Goal: Transaction & Acquisition: Purchase product/service

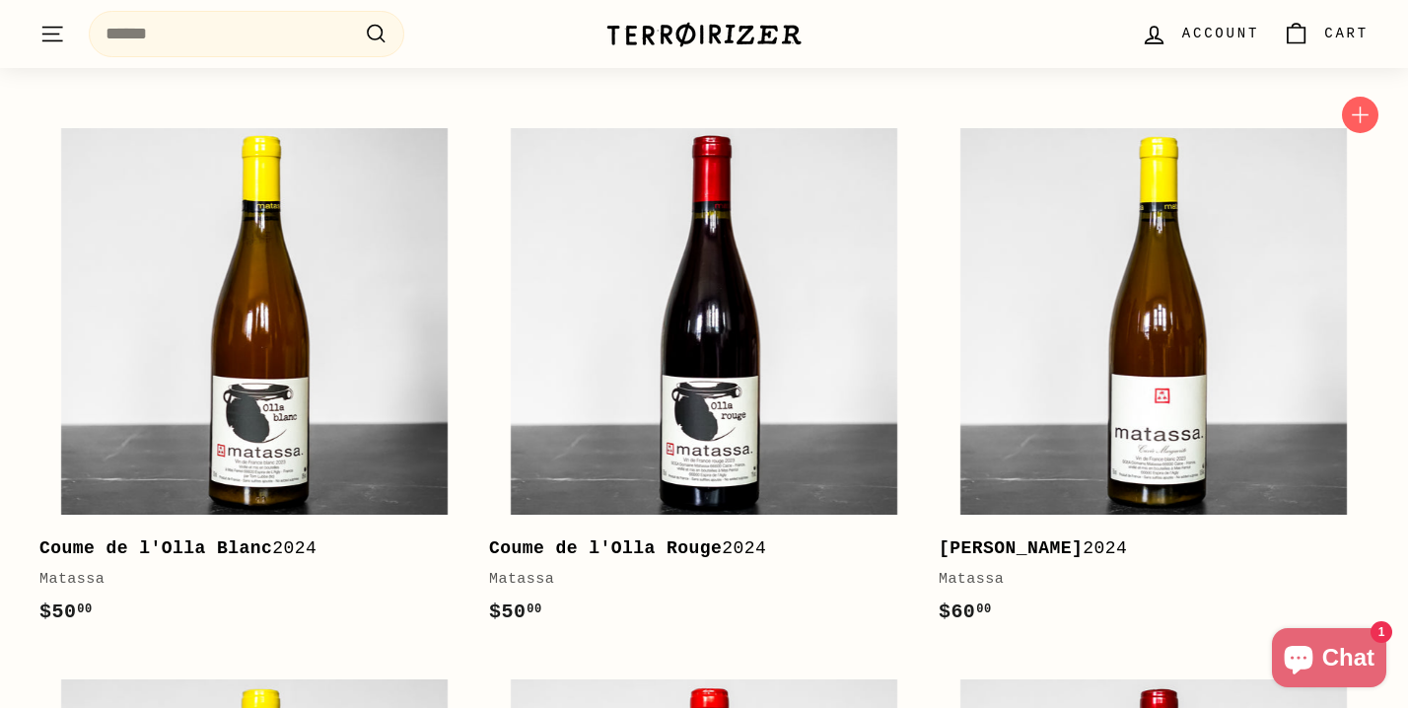
scroll to position [411, 0]
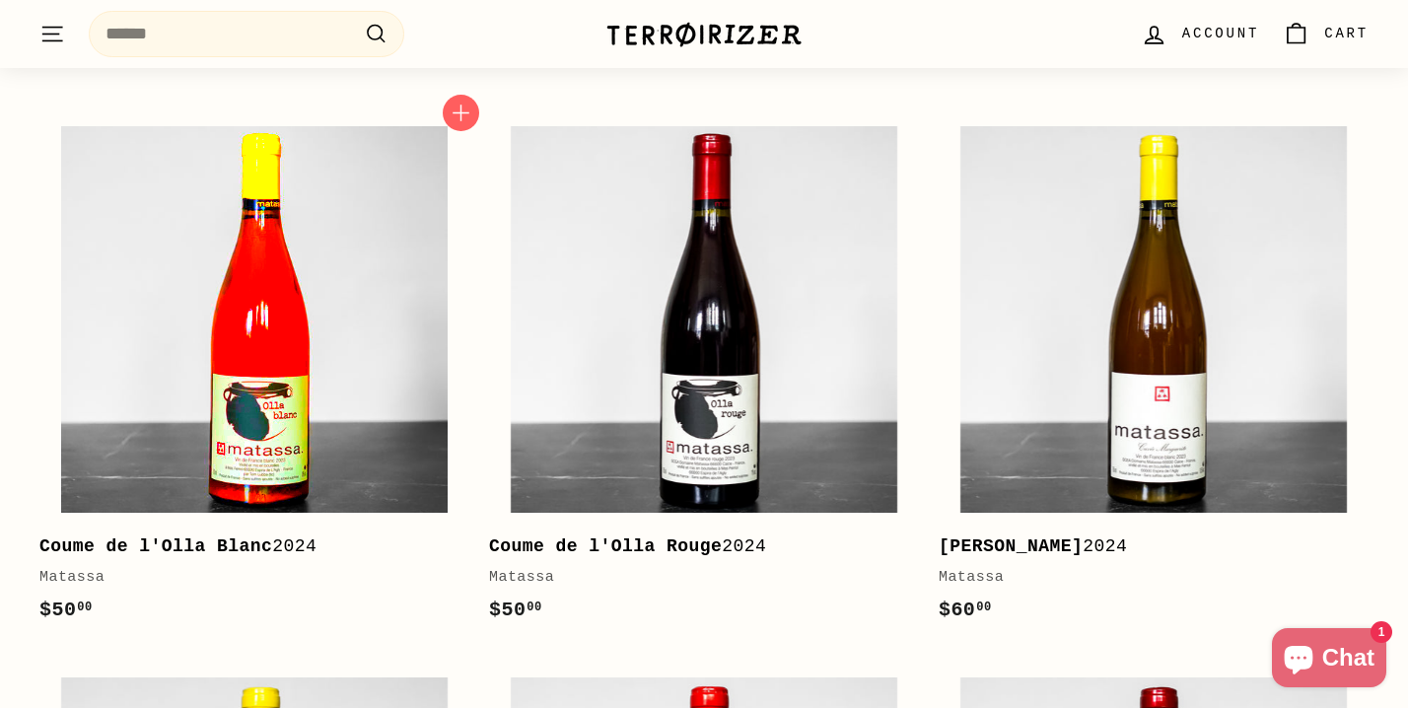
click at [290, 361] on img at bounding box center [254, 319] width 386 height 386
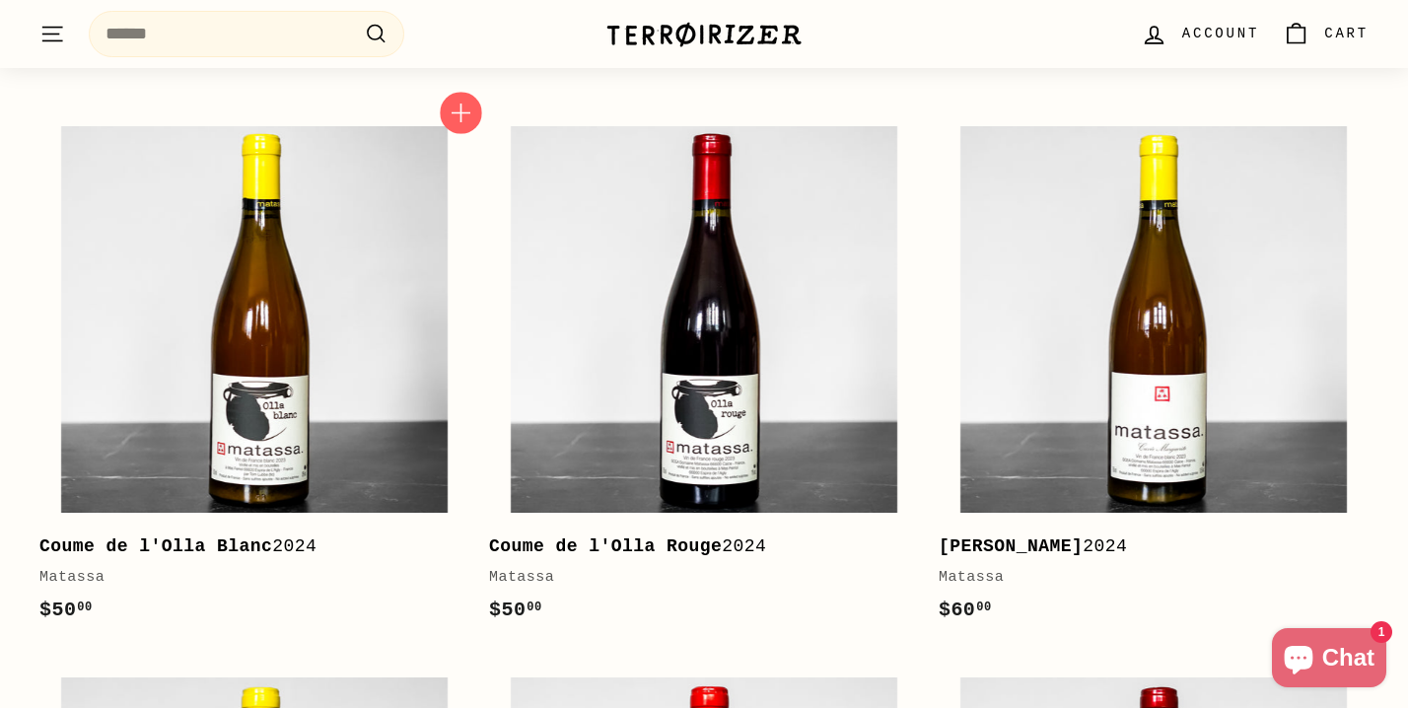
click at [465, 107] on icon "button" at bounding box center [461, 114] width 26 height 26
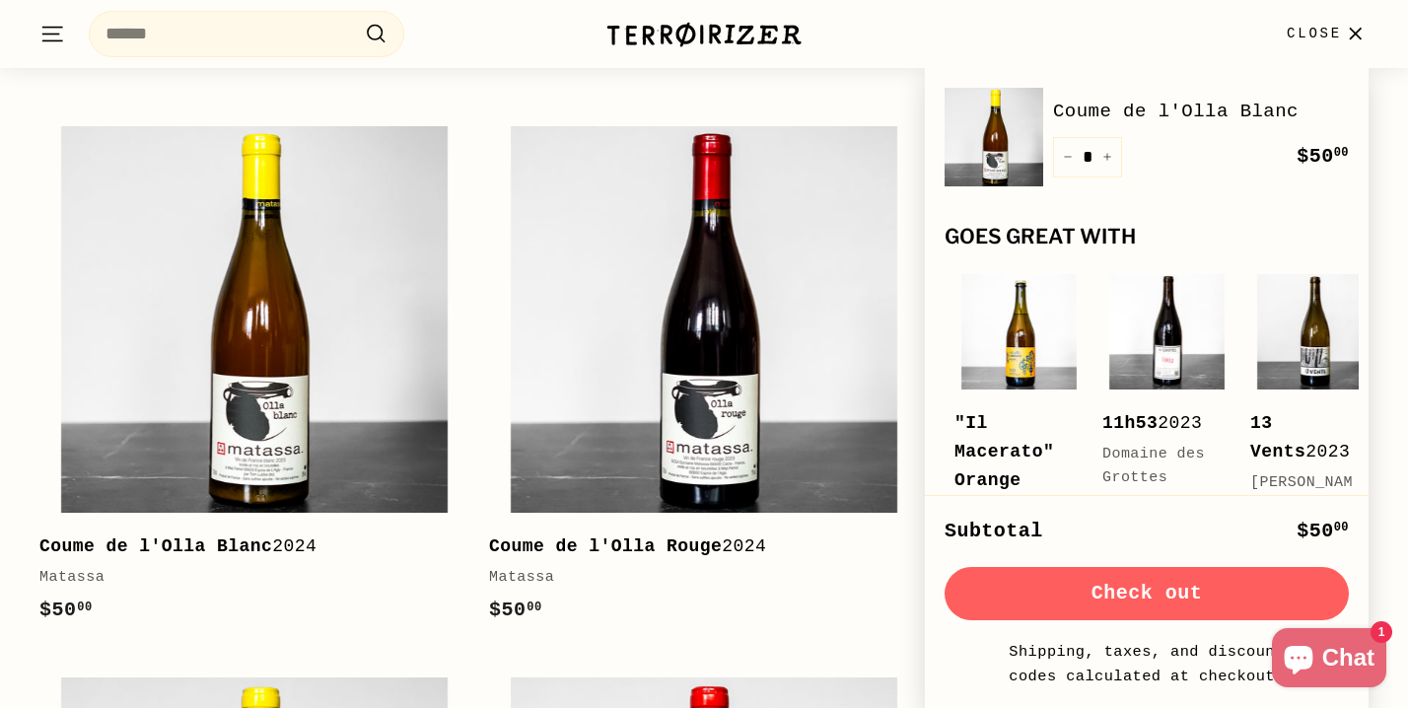
click at [1347, 29] on icon "button" at bounding box center [1355, 34] width 27 height 27
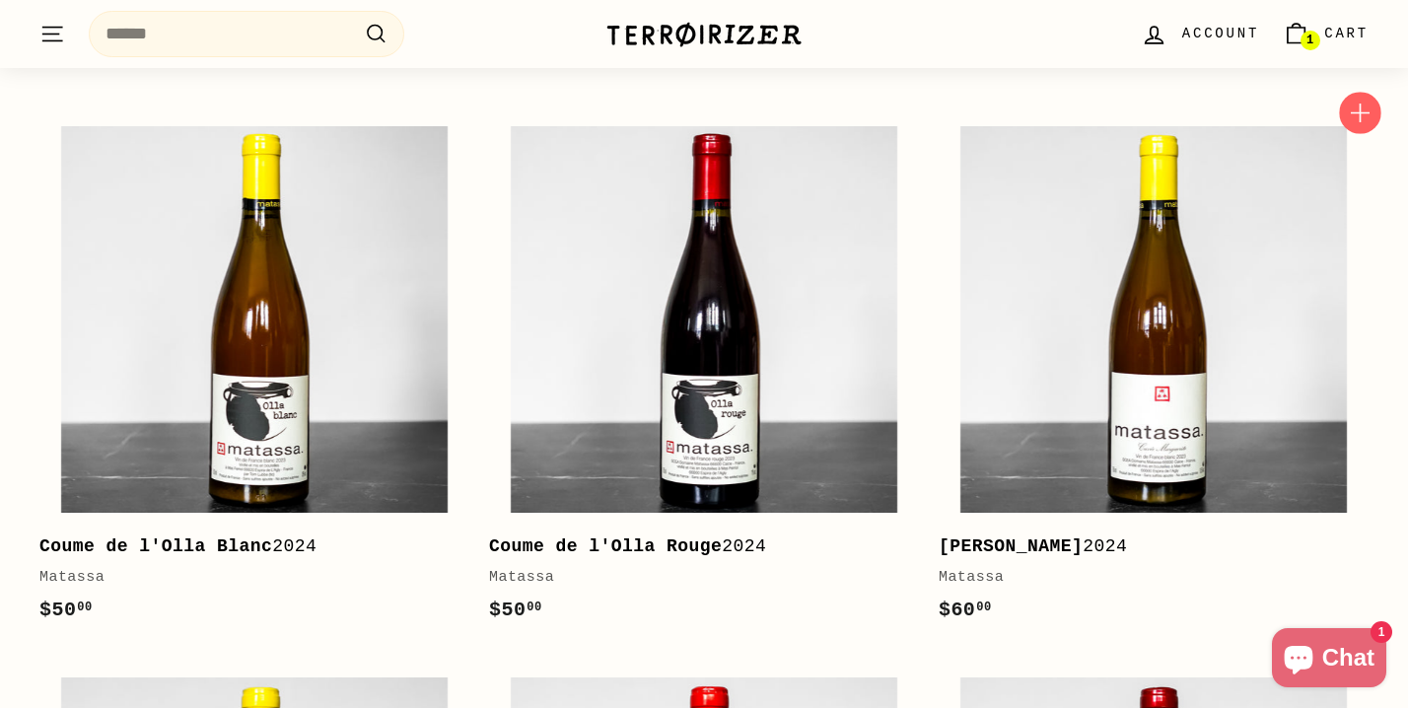
click at [1361, 114] on icon "button" at bounding box center [1360, 113] width 19 height 19
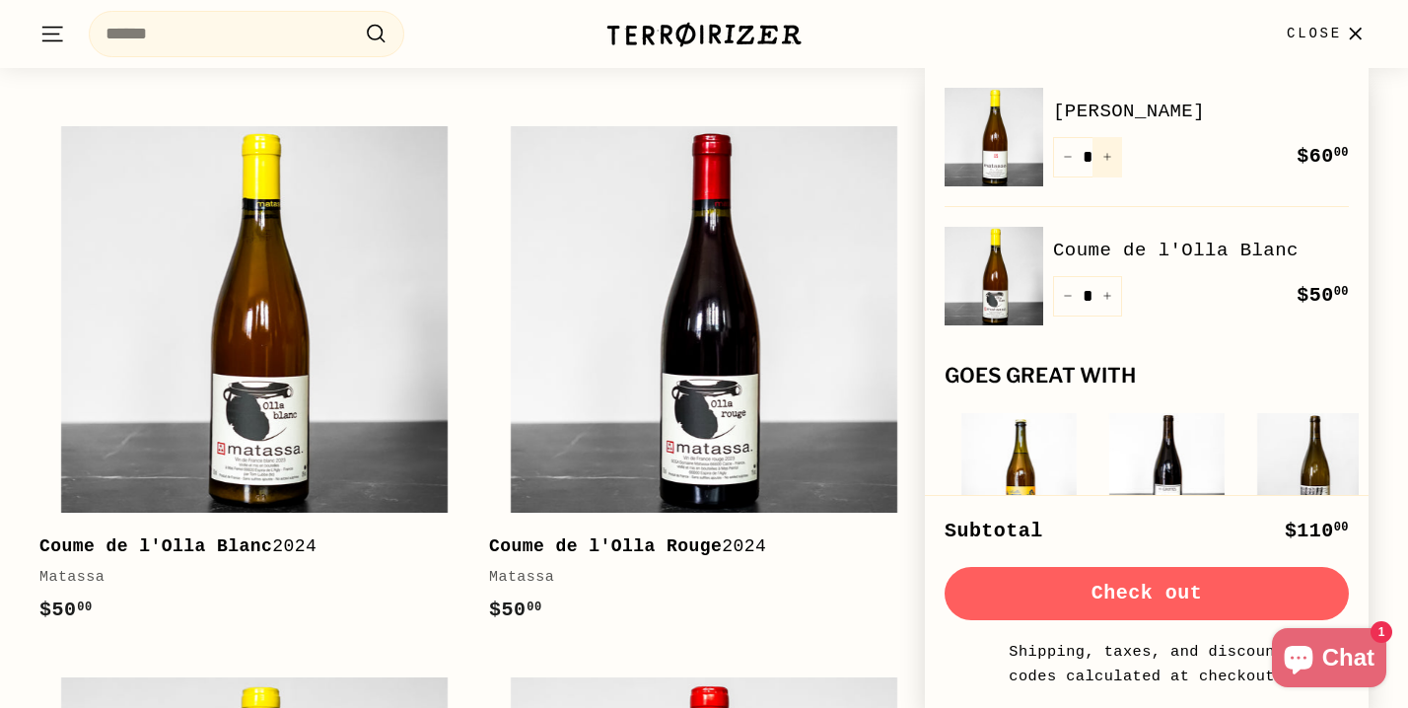
click at [1113, 153] on button "+" at bounding box center [1107, 157] width 30 height 40
type input "*"
click at [1113, 153] on div "Quantity * − + Remove" at bounding box center [1087, 157] width 69 height 40
click at [1112, 153] on button "+" at bounding box center [1107, 157] width 30 height 40
type input "*"
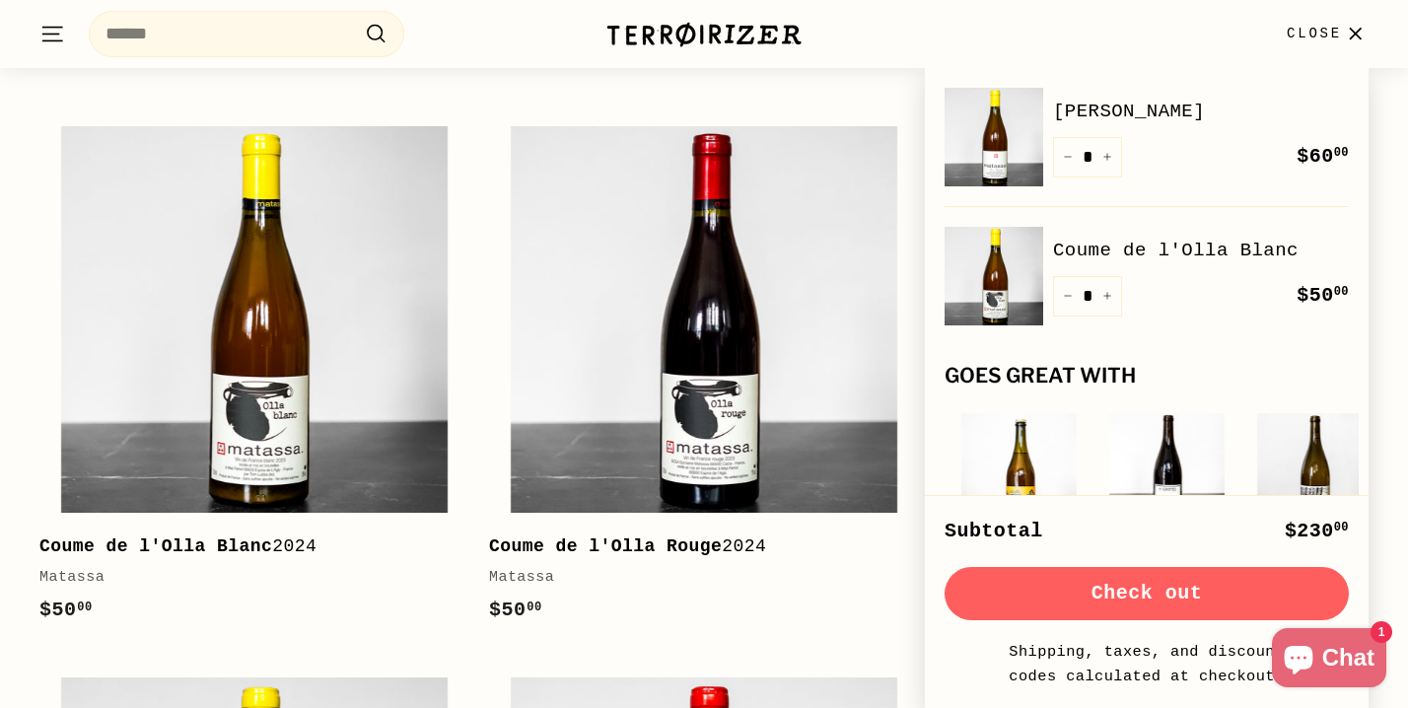
click at [1112, 153] on button "+" at bounding box center [1107, 157] width 30 height 40
type input "*"
click at [1346, 29] on icon "button" at bounding box center [1355, 34] width 27 height 27
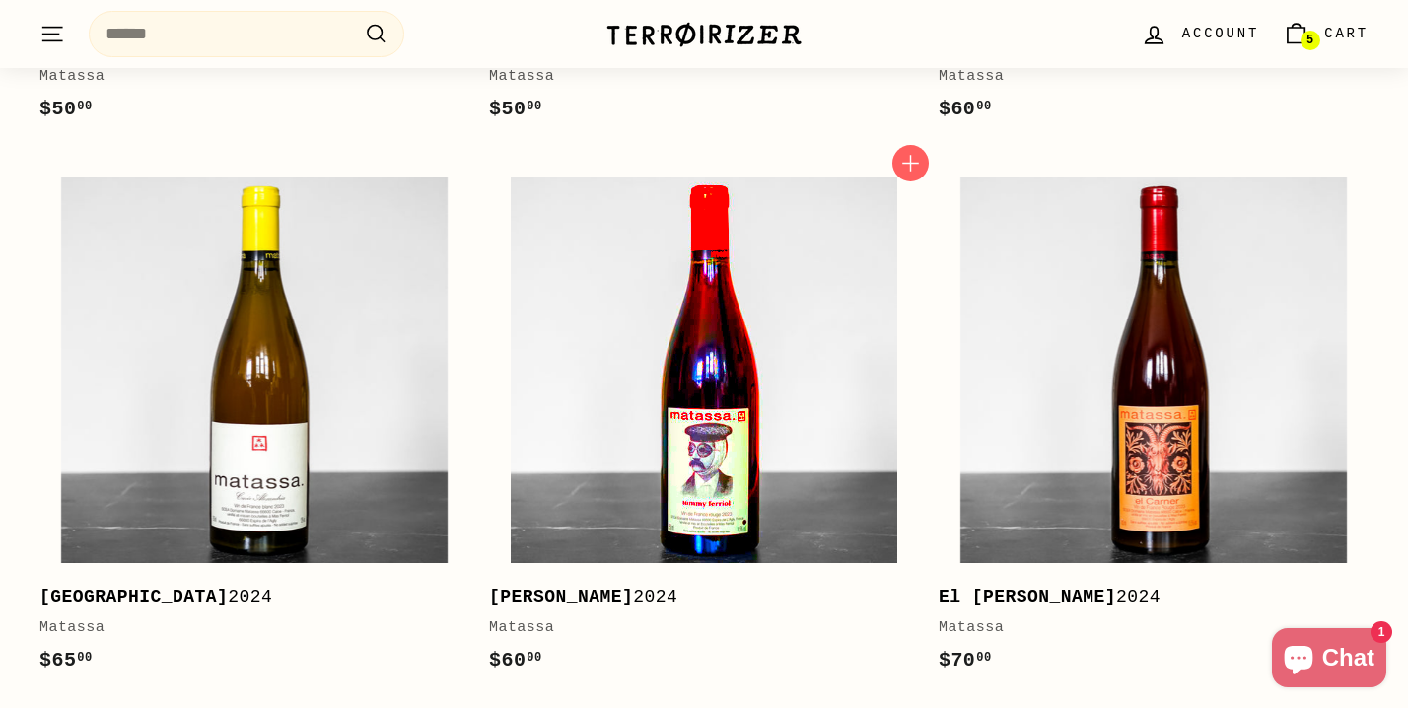
scroll to position [956, 0]
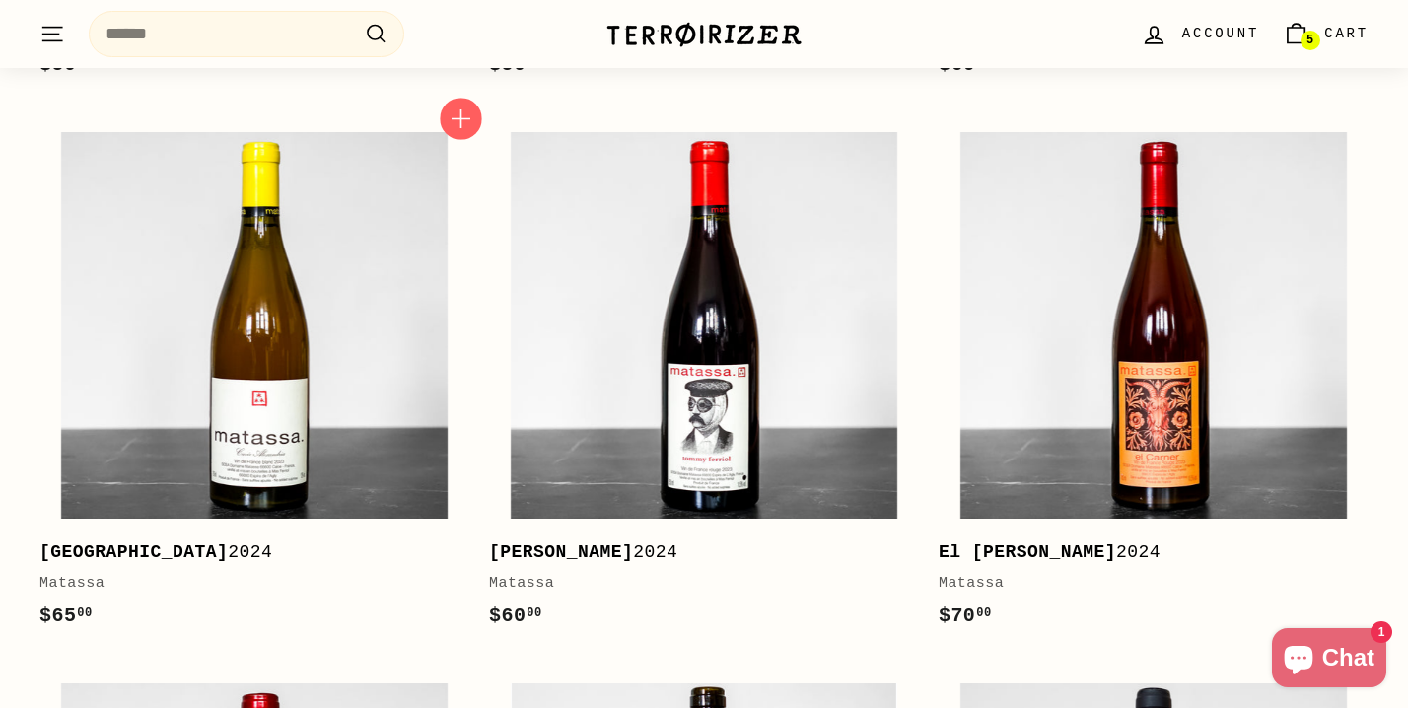
click at [467, 106] on icon "button" at bounding box center [461, 118] width 26 height 26
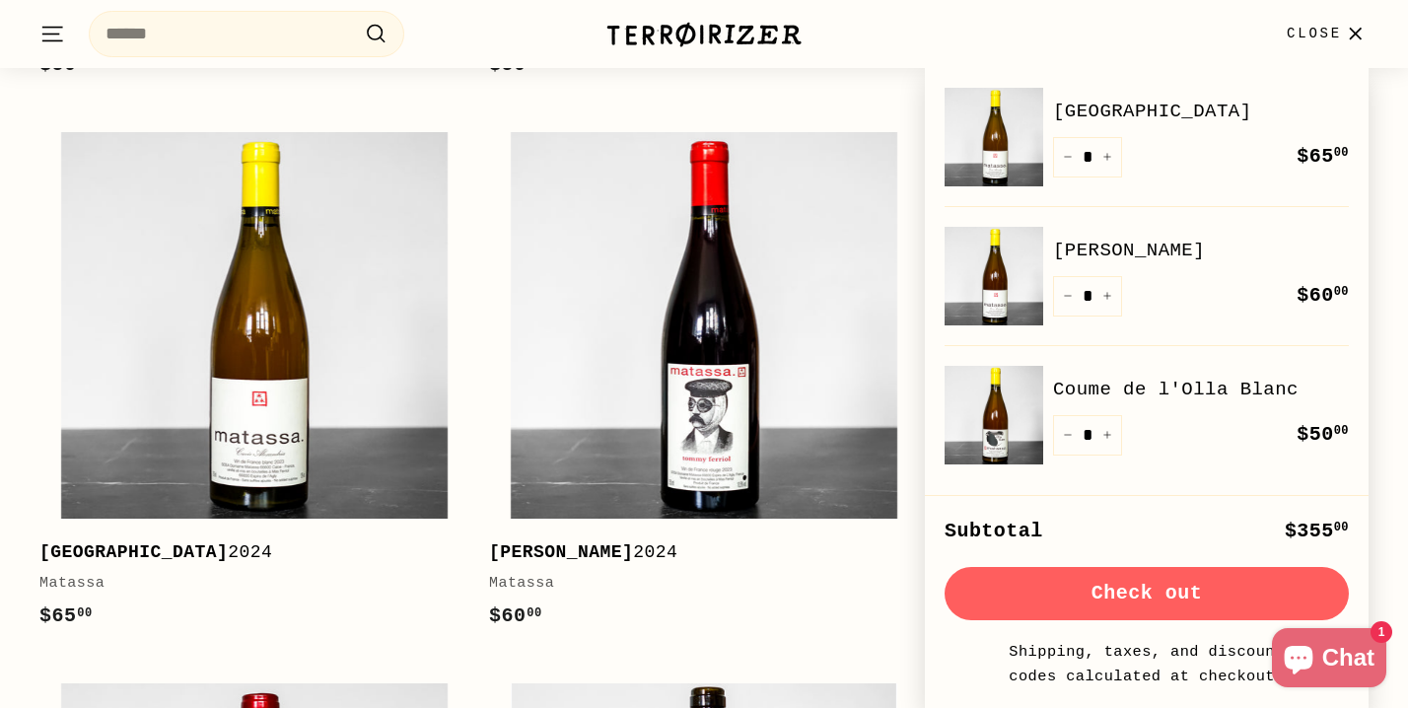
click at [1345, 30] on icon "button" at bounding box center [1355, 34] width 27 height 27
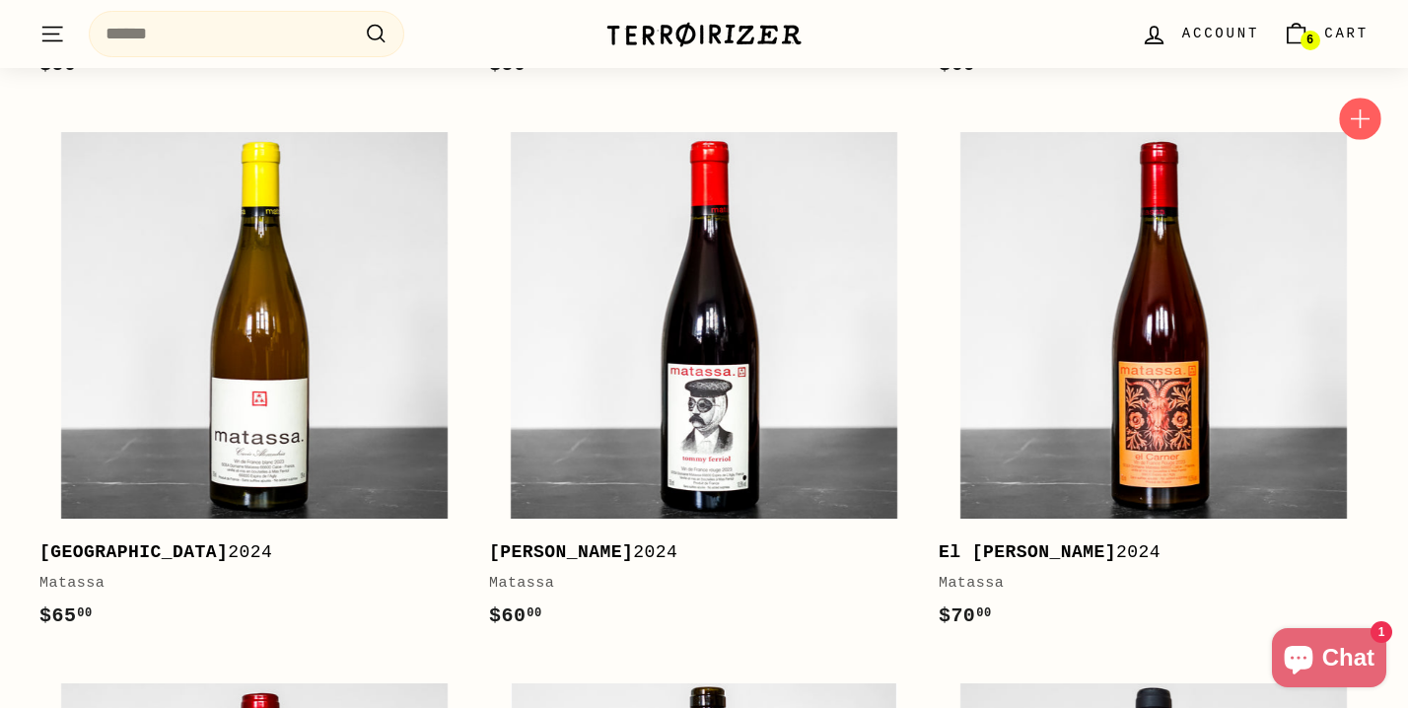
click at [1364, 120] on icon "button" at bounding box center [1360, 118] width 26 height 26
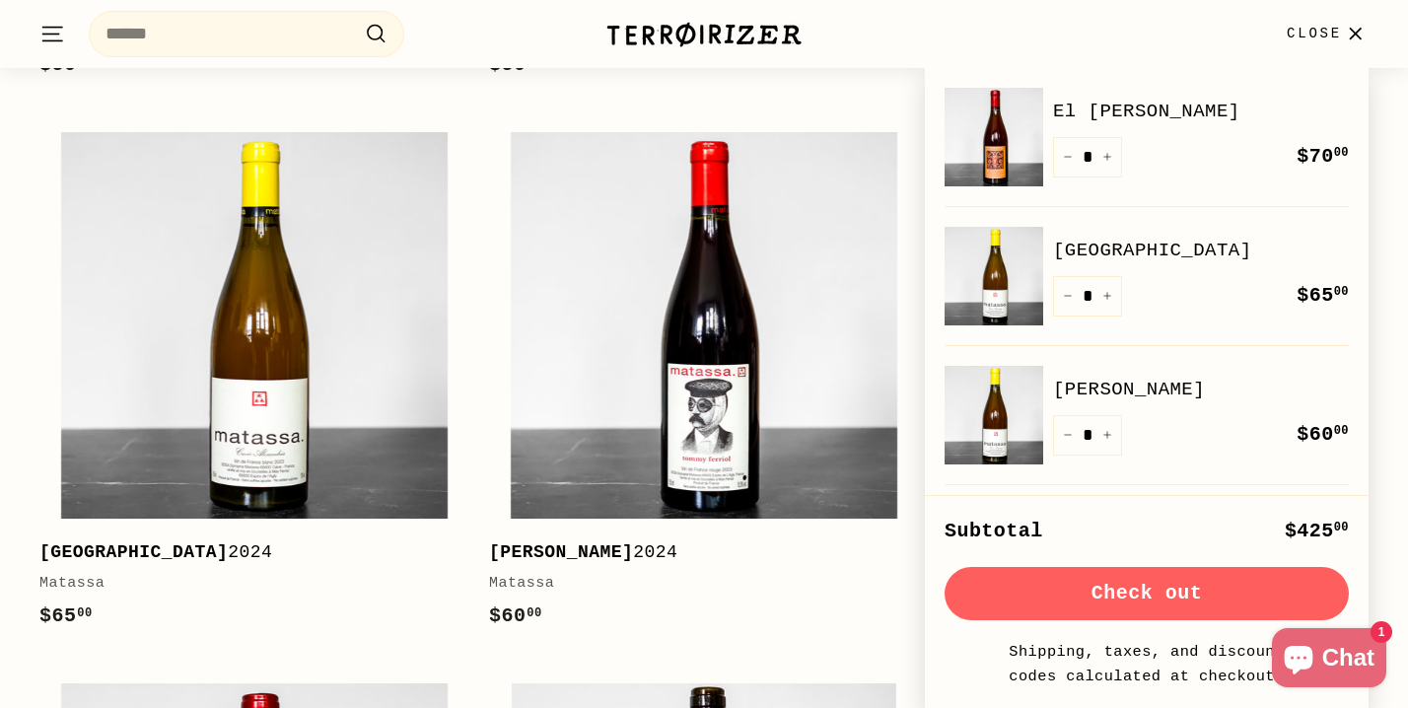
click at [1338, 39] on span "Close" at bounding box center [1314, 34] width 55 height 22
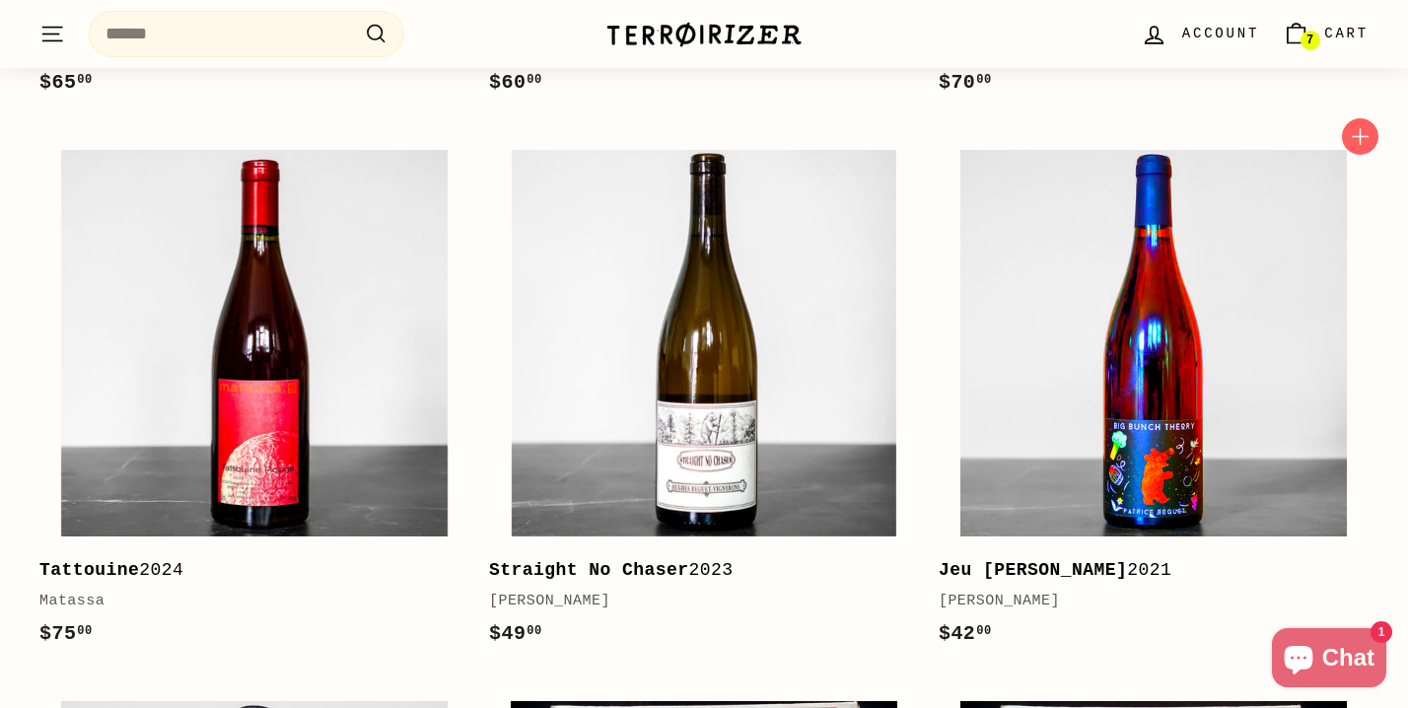
scroll to position [1496, 0]
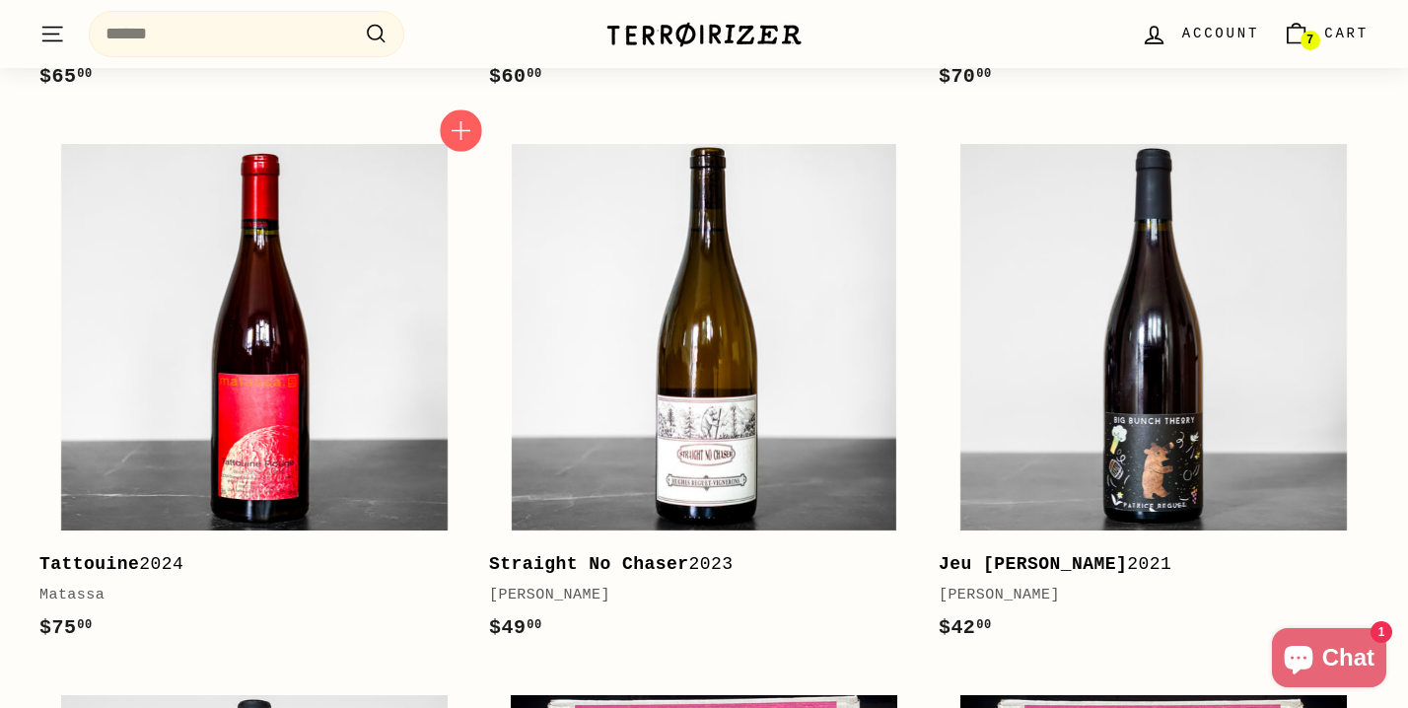
click at [458, 127] on icon "button" at bounding box center [461, 130] width 19 height 19
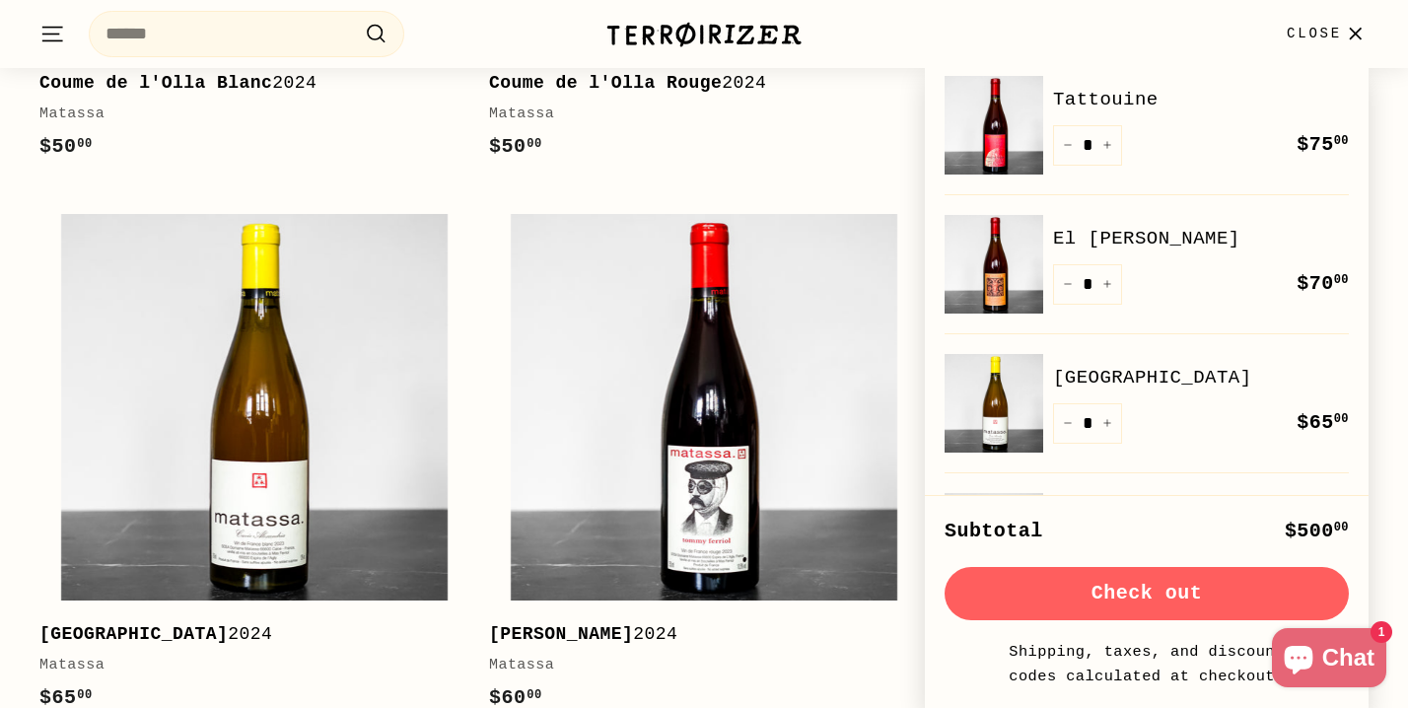
scroll to position [92, 0]
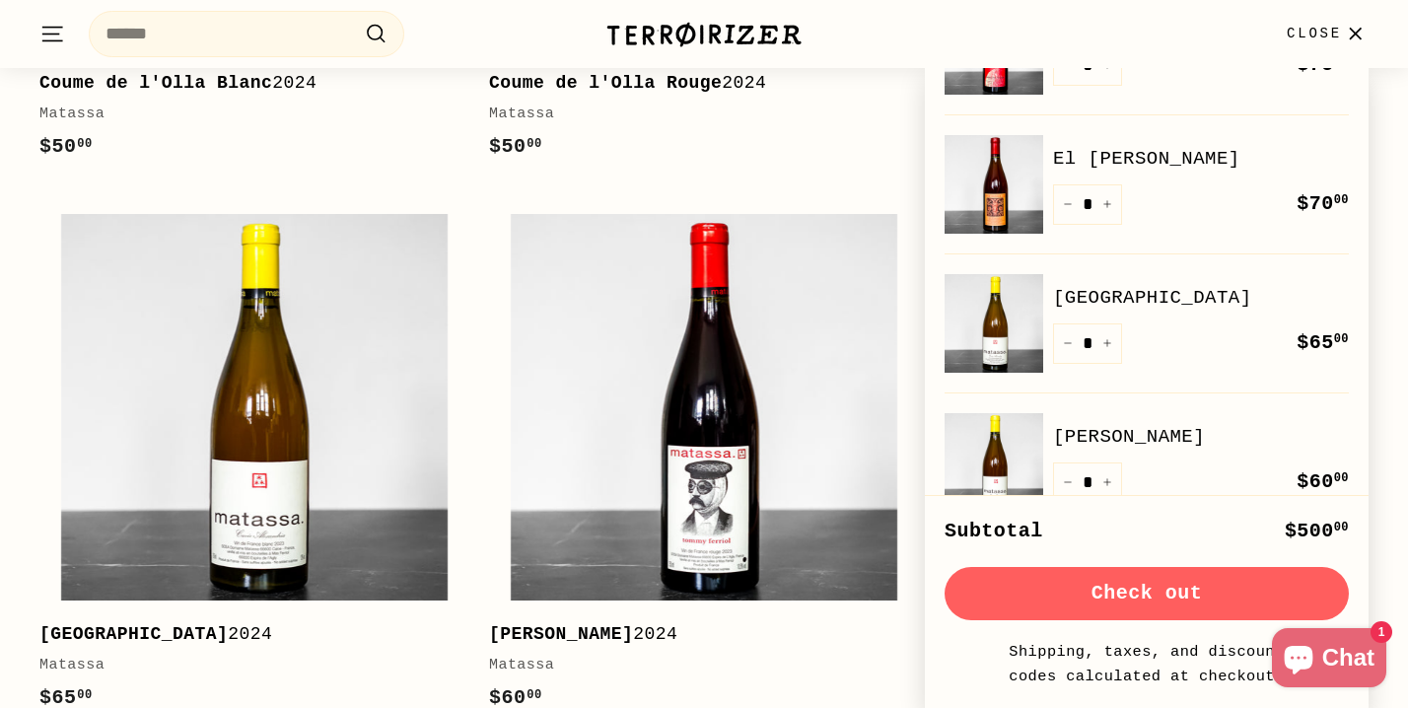
click at [1341, 36] on span "Close" at bounding box center [1314, 34] width 55 height 22
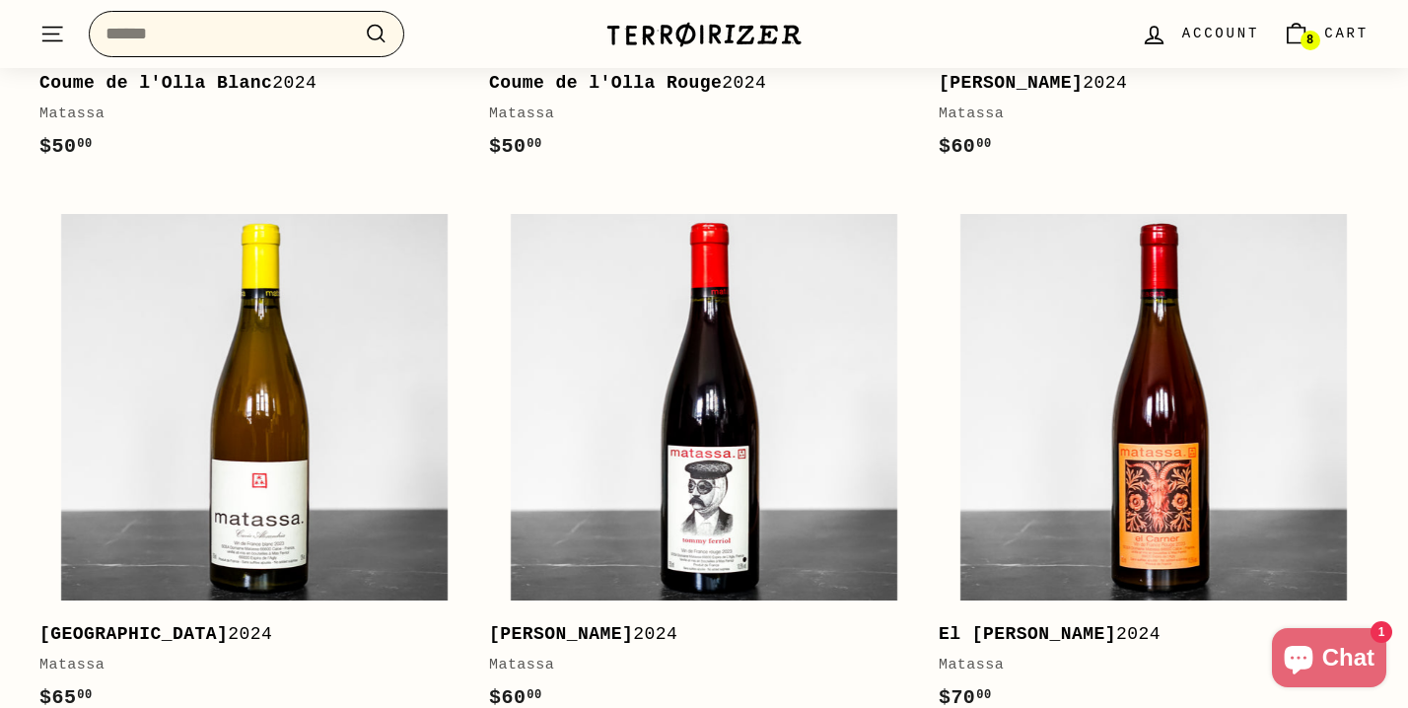
click at [177, 36] on input "Search" at bounding box center [246, 34] width 315 height 46
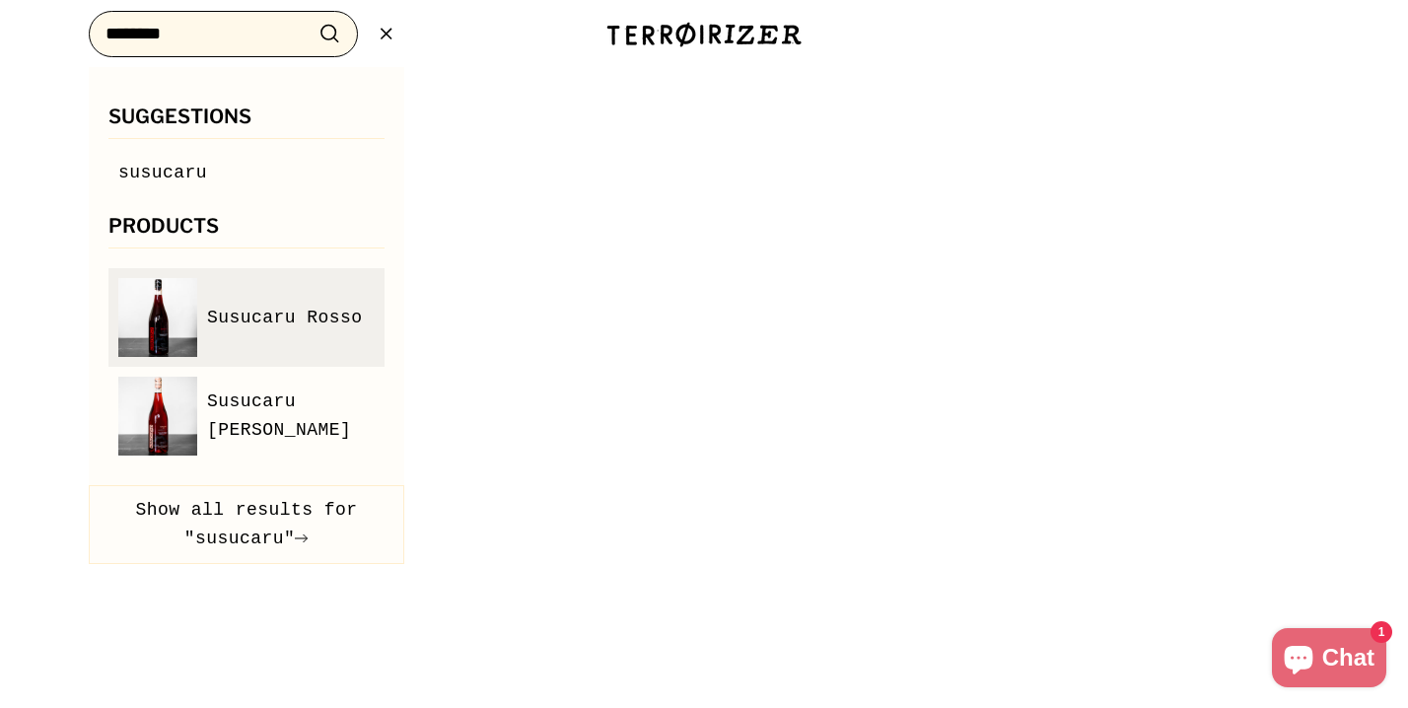
type input "********"
click at [226, 319] on span "Susucaru Rosso" at bounding box center [285, 318] width 156 height 29
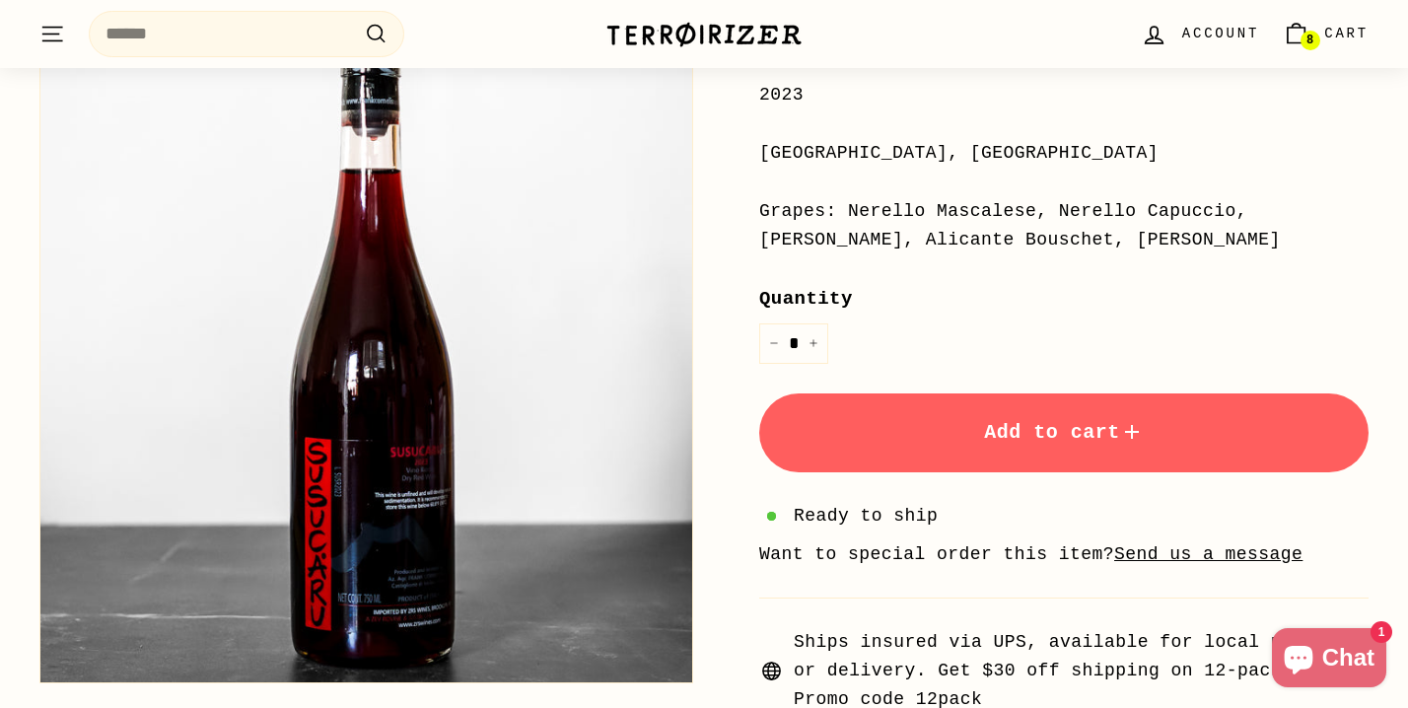
scroll to position [485, 0]
click at [814, 338] on icon "Increase item quantity by one" at bounding box center [813, 343] width 10 height 10
type input "*"
click at [961, 431] on button "Add to cart" at bounding box center [1063, 432] width 609 height 79
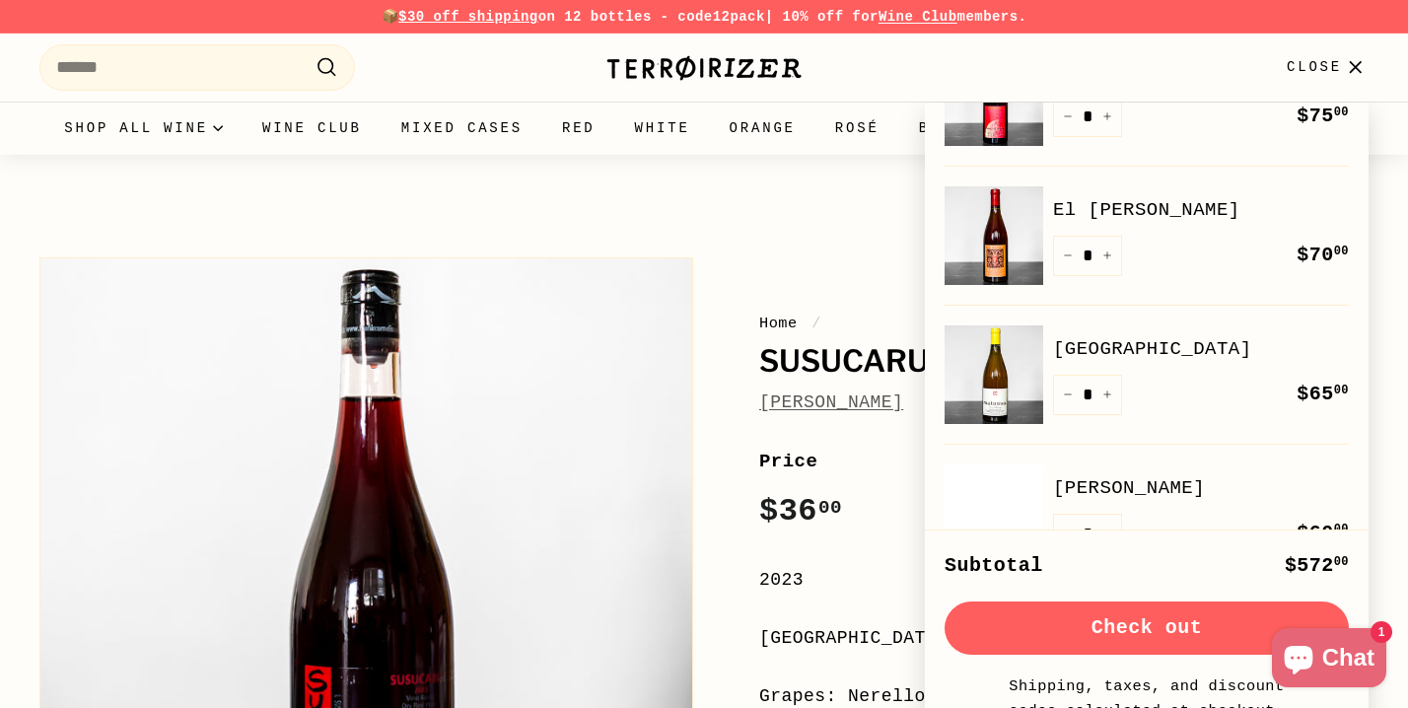
scroll to position [122, 0]
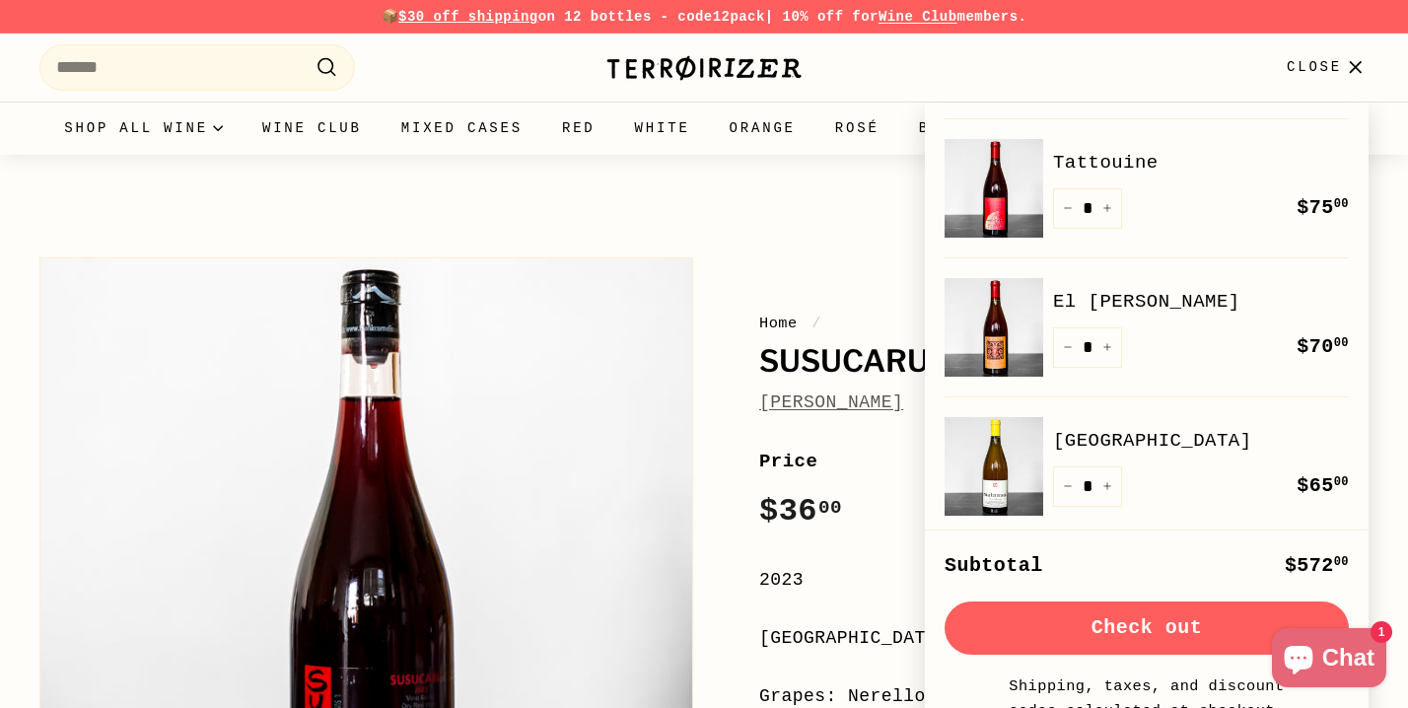
click at [1161, 629] on button "Check out" at bounding box center [1147, 627] width 404 height 53
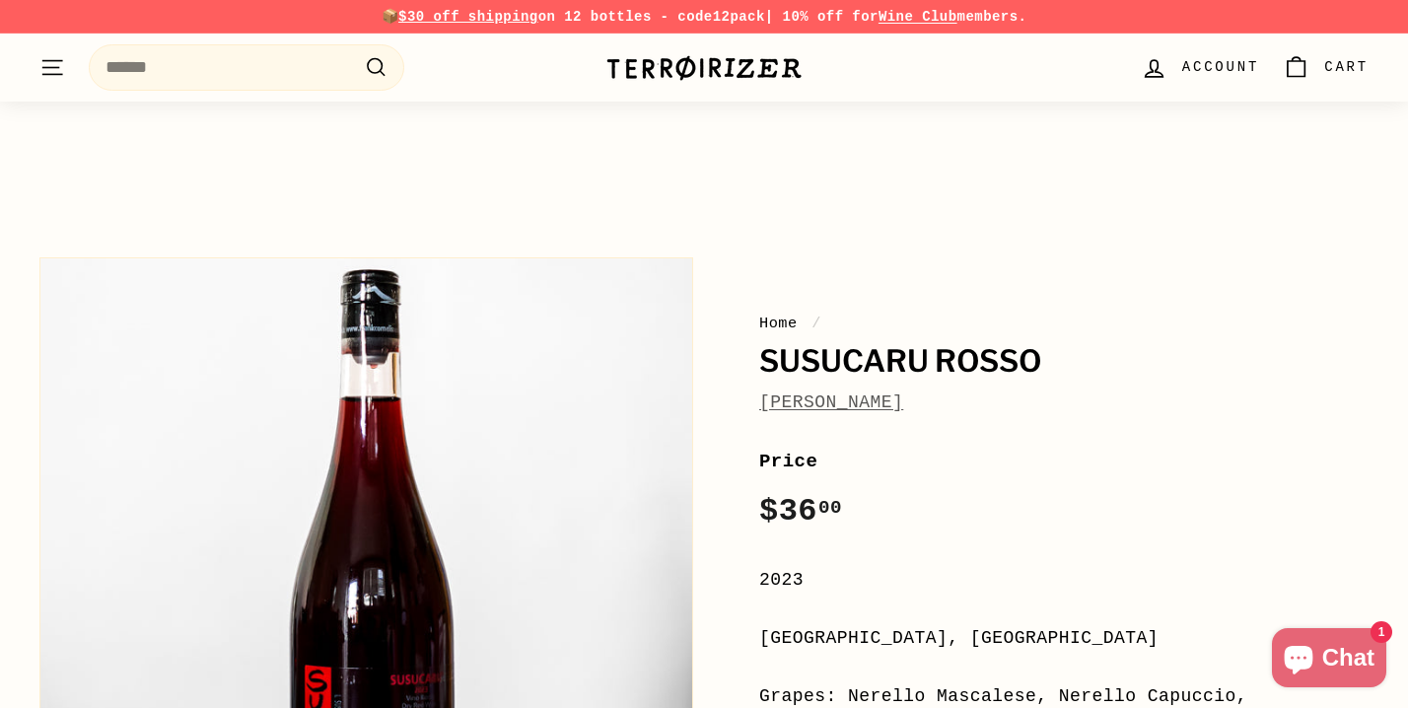
scroll to position [320, 0]
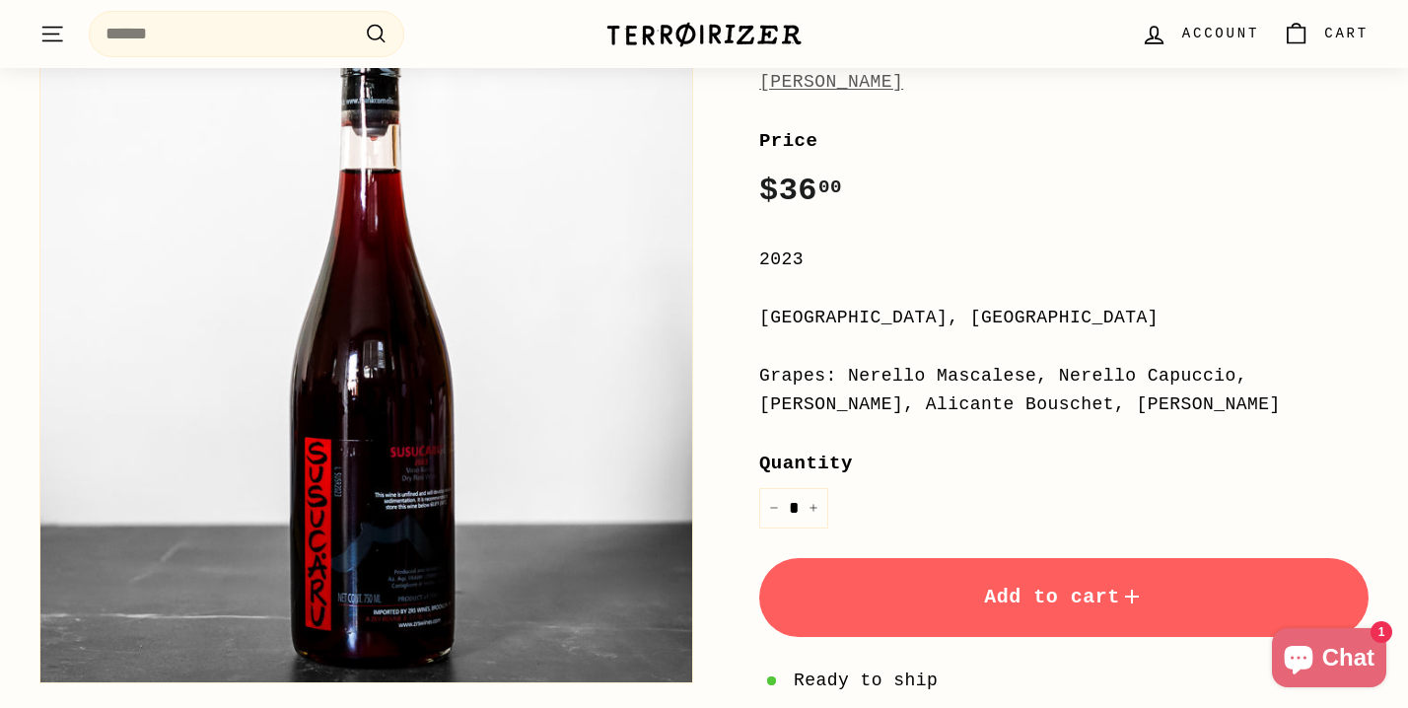
click at [631, 41] on img at bounding box center [703, 35] width 197 height 28
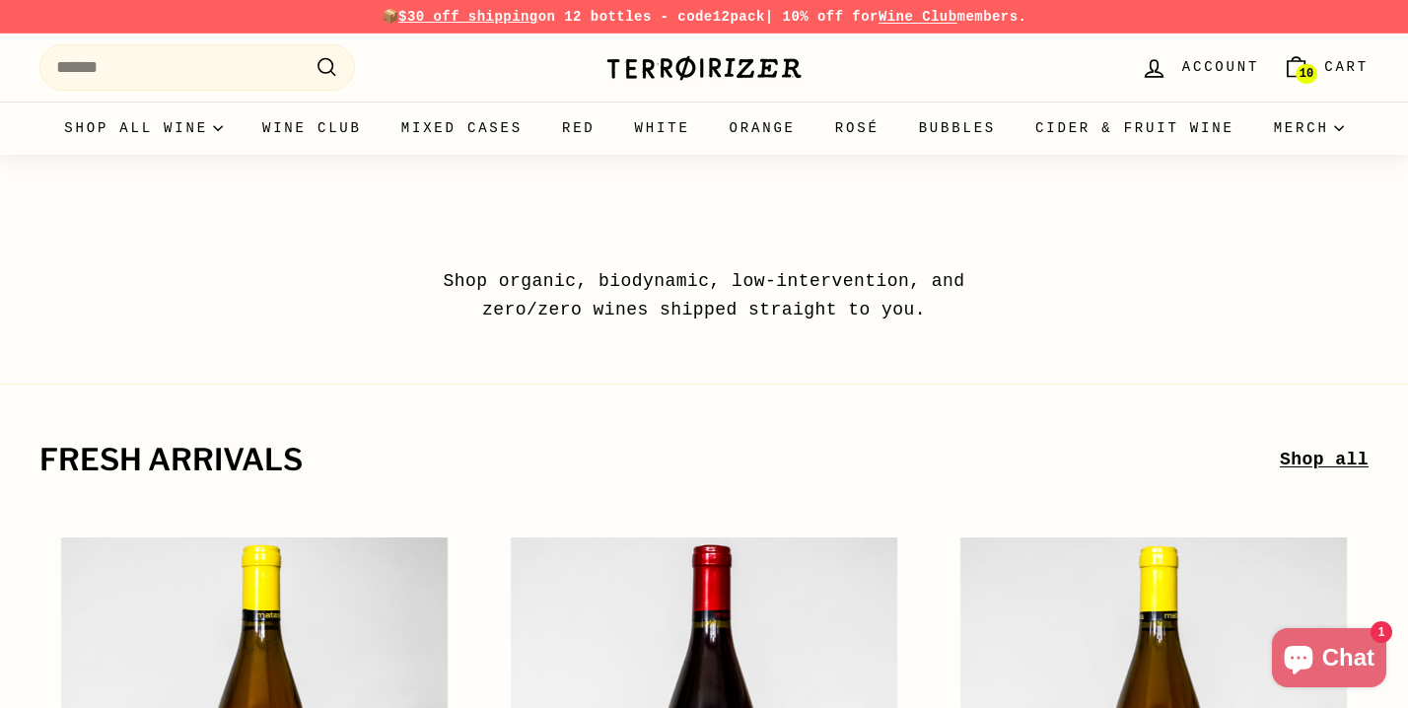
click at [1335, 71] on span "Cart" at bounding box center [1346, 67] width 44 height 22
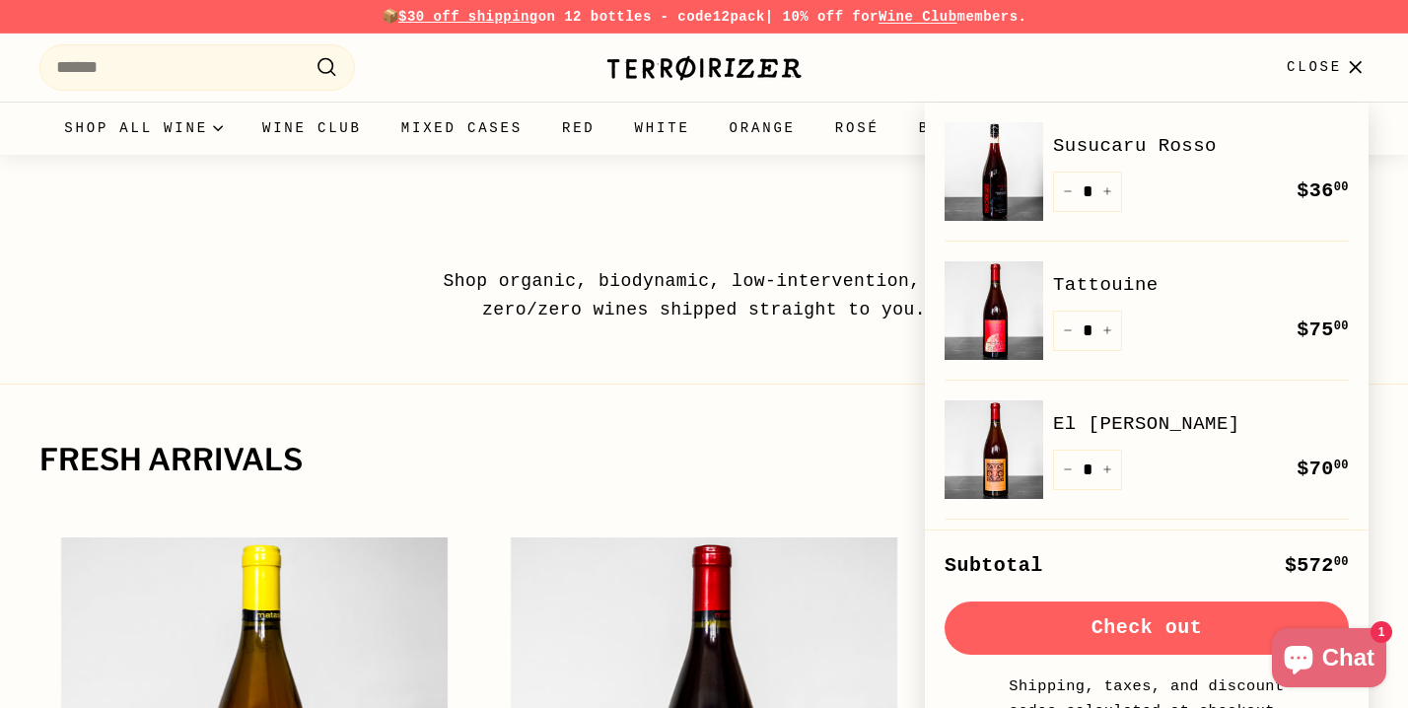
click at [1163, 626] on button "Check out" at bounding box center [1147, 627] width 404 height 53
